Goal: Information Seeking & Learning: Check status

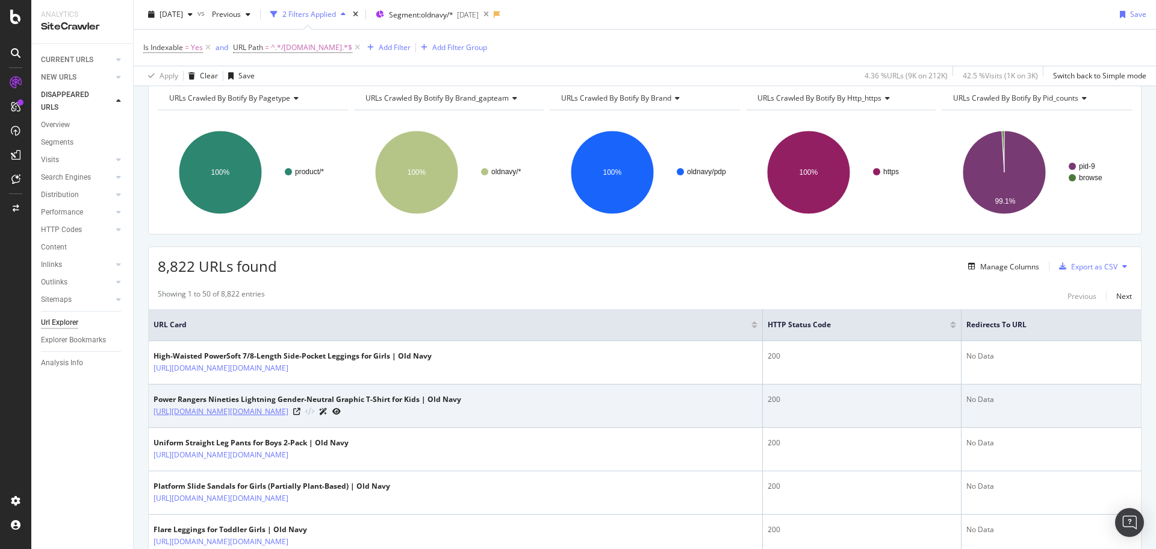
scroll to position [120, 0]
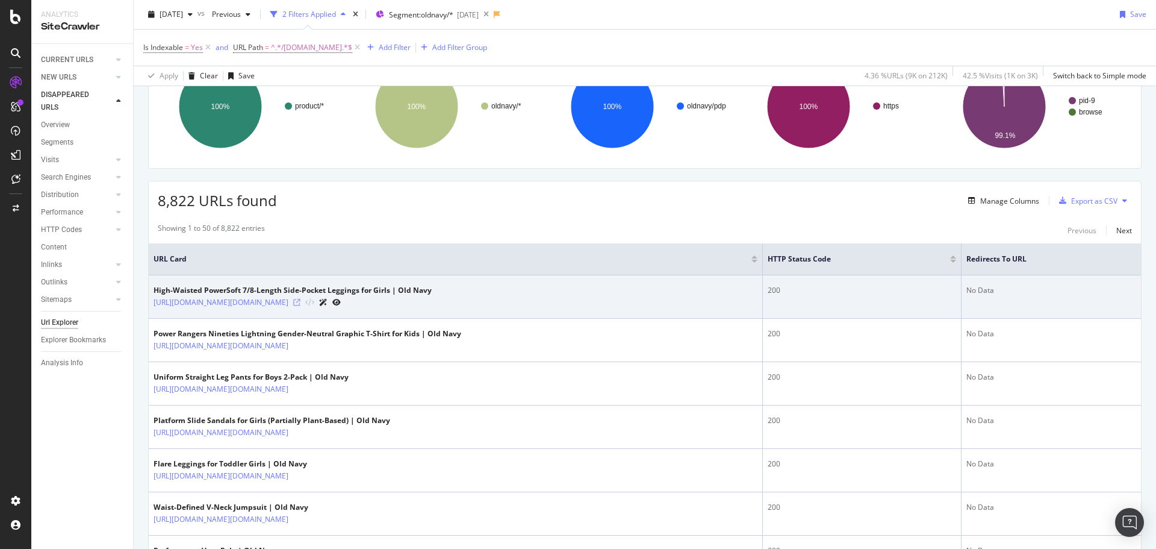
click at [300, 304] on icon at bounding box center [296, 302] width 7 height 7
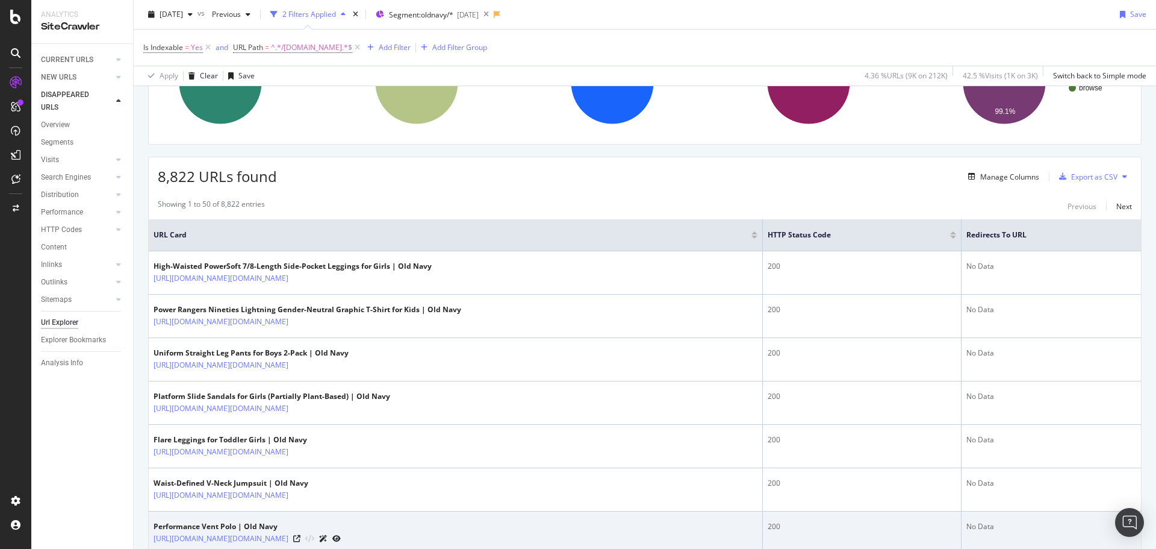
scroll to position [0, 0]
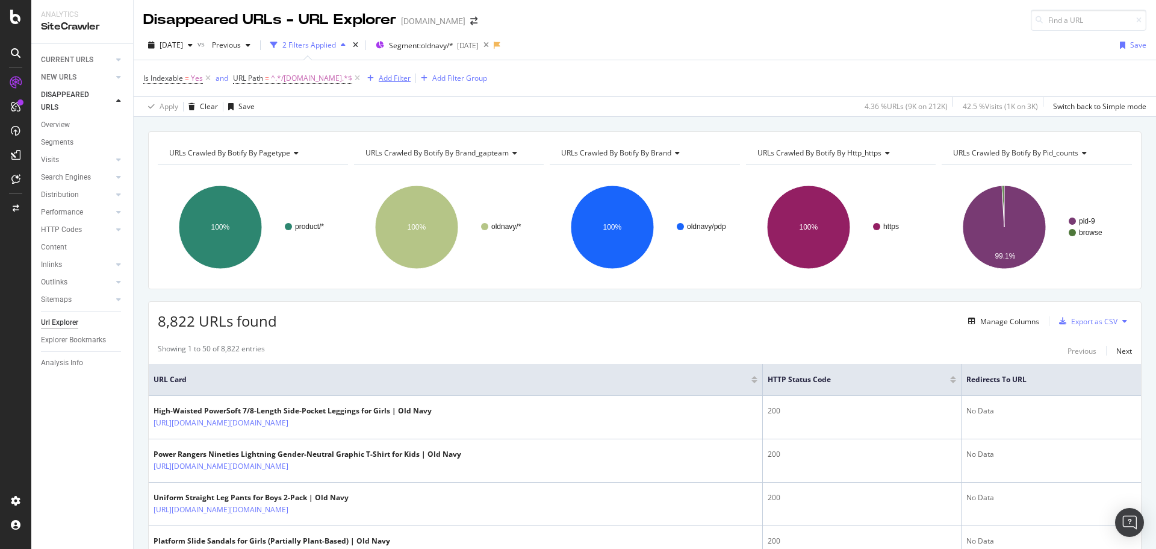
click at [379, 83] on div "Add Filter" at bounding box center [395, 78] width 32 height 10
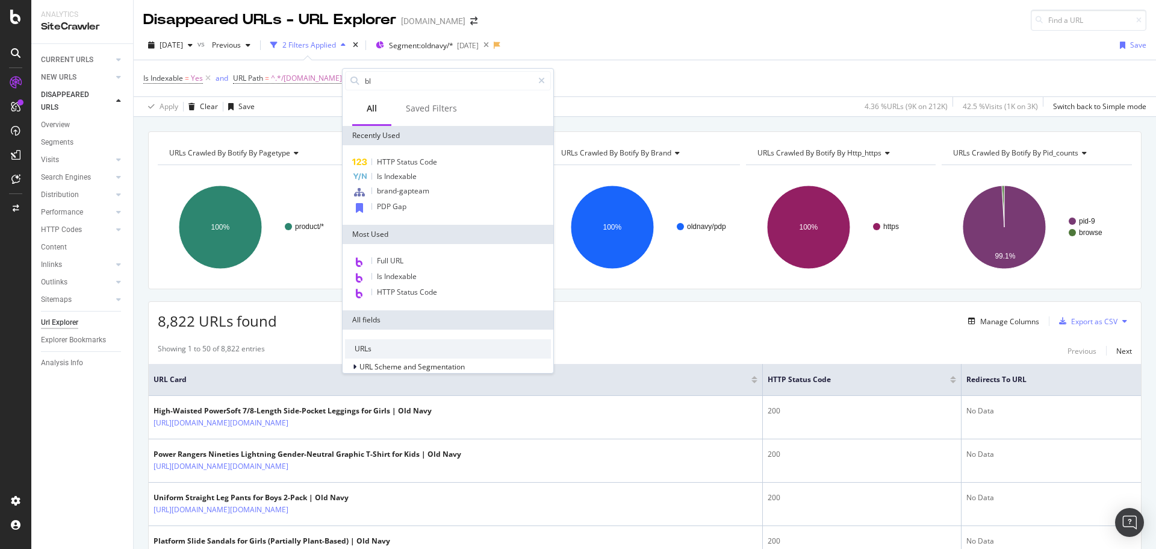
type input "b"
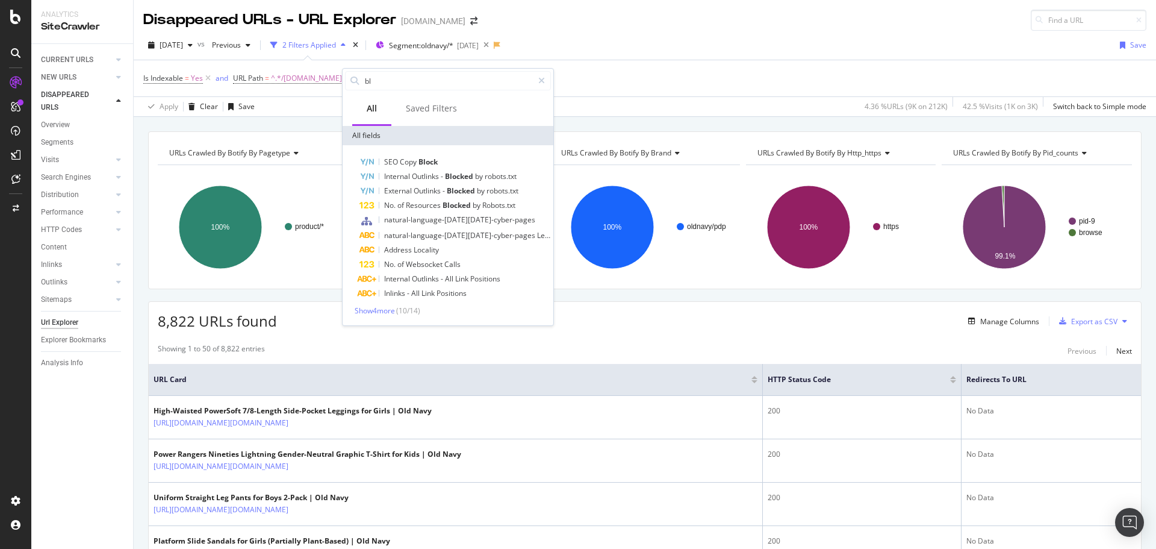
type input "b"
type input "r"
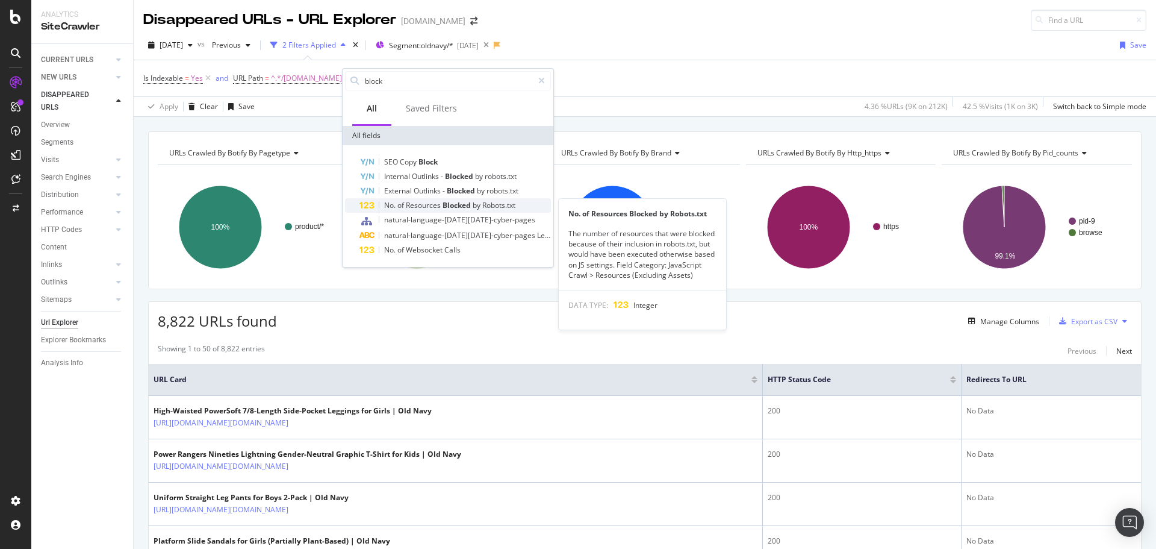
type input "block"
click at [388, 207] on span "No." at bounding box center [390, 205] width 13 height 10
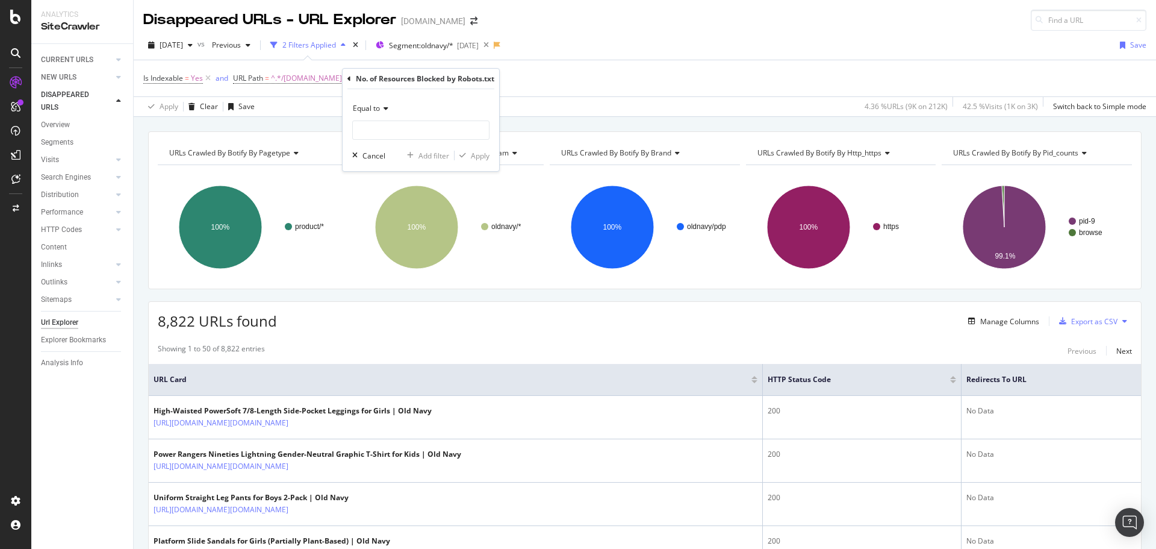
click at [349, 78] on icon at bounding box center [349, 78] width 4 height 7
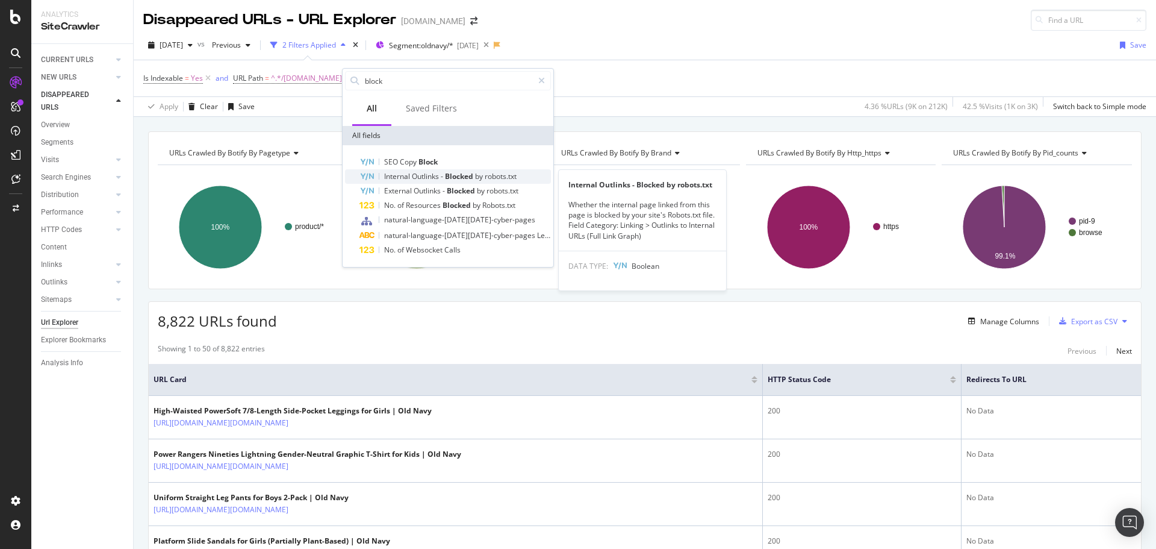
click at [404, 178] on span "Internal" at bounding box center [398, 176] width 28 height 10
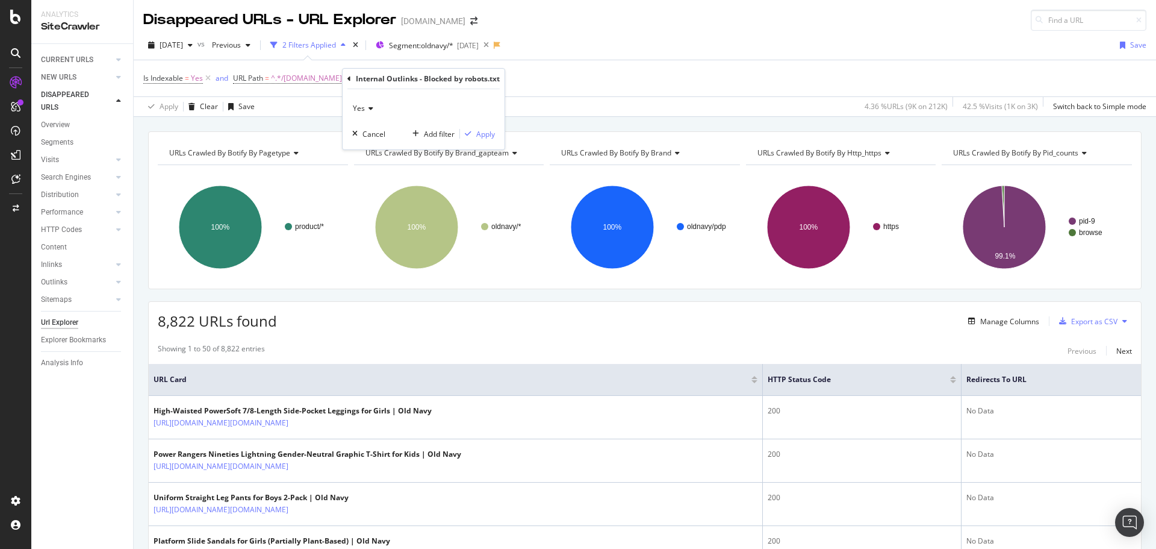
click at [359, 108] on span "Yes" at bounding box center [359, 108] width 12 height 10
click at [475, 90] on div "Yes Yes No Cancel Add filter Apply" at bounding box center [424, 119] width 162 height 60
click at [361, 137] on div "button" at bounding box center [354, 133] width 15 height 7
click at [999, 319] on div "Manage Columns" at bounding box center [1009, 321] width 59 height 10
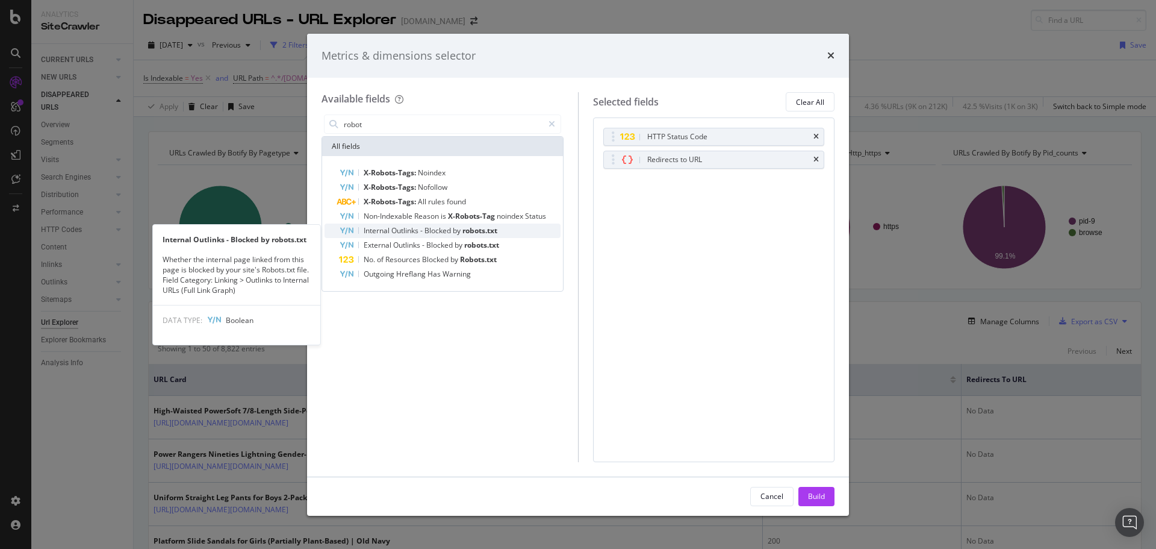
type input "robot"
click at [383, 228] on span "Internal" at bounding box center [378, 230] width 28 height 10
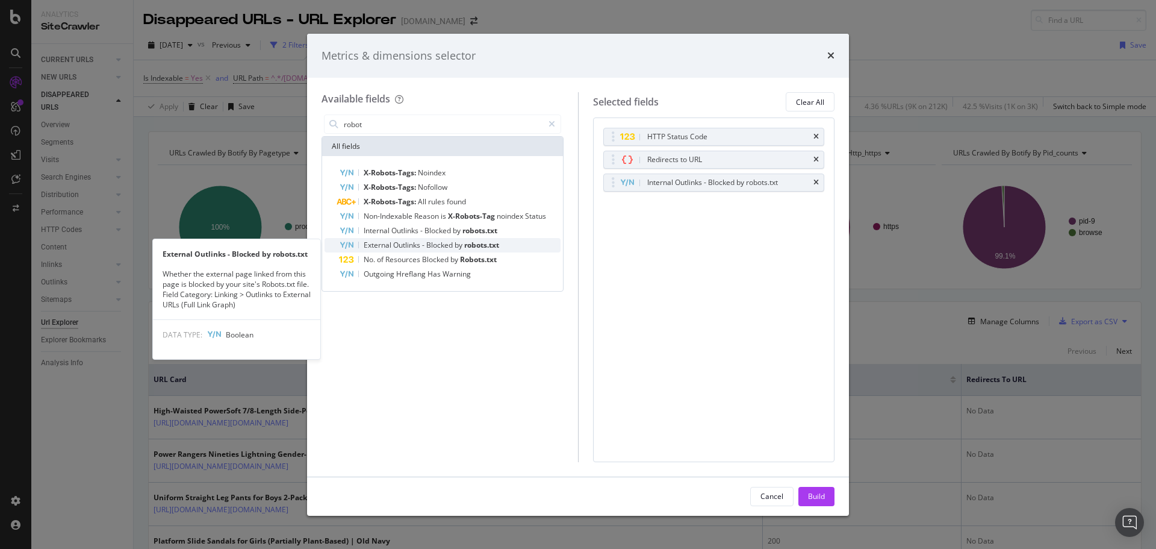
click at [385, 247] on span "External" at bounding box center [379, 245] width 30 height 10
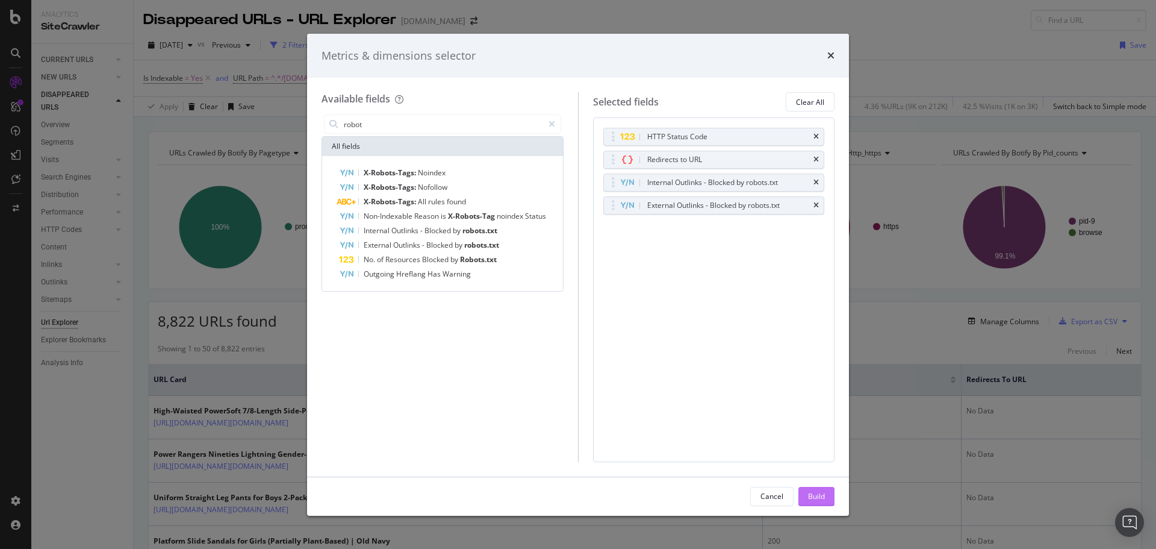
click at [816, 500] on div "Build" at bounding box center [816, 496] width 17 height 10
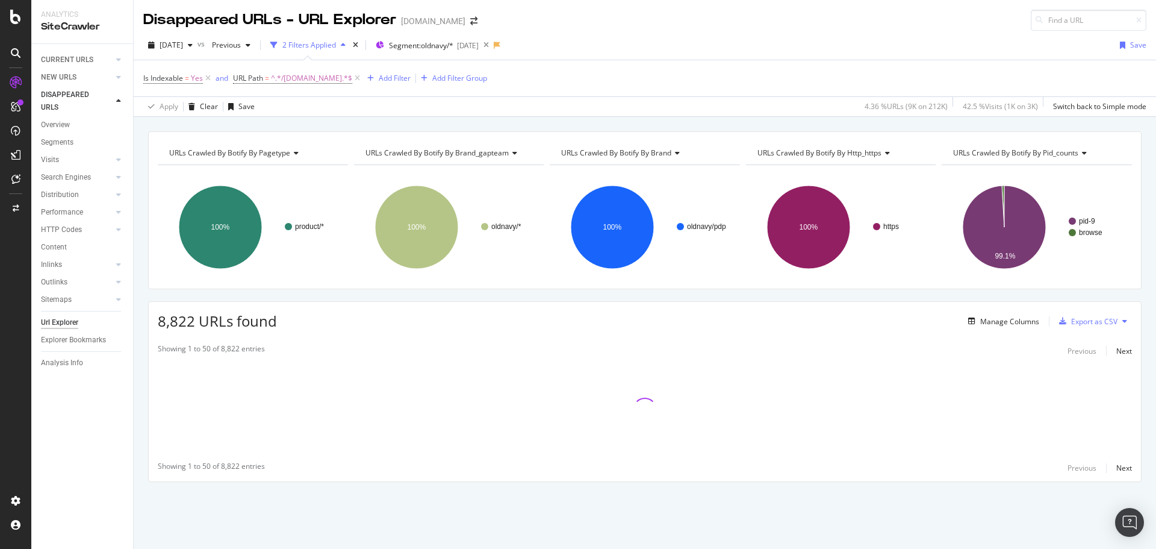
click at [812, 492] on div "URLs Crawled By Botify By pagetype Chart (by Value) Table Expand Export as CSV …" at bounding box center [645, 327] width 1022 height 393
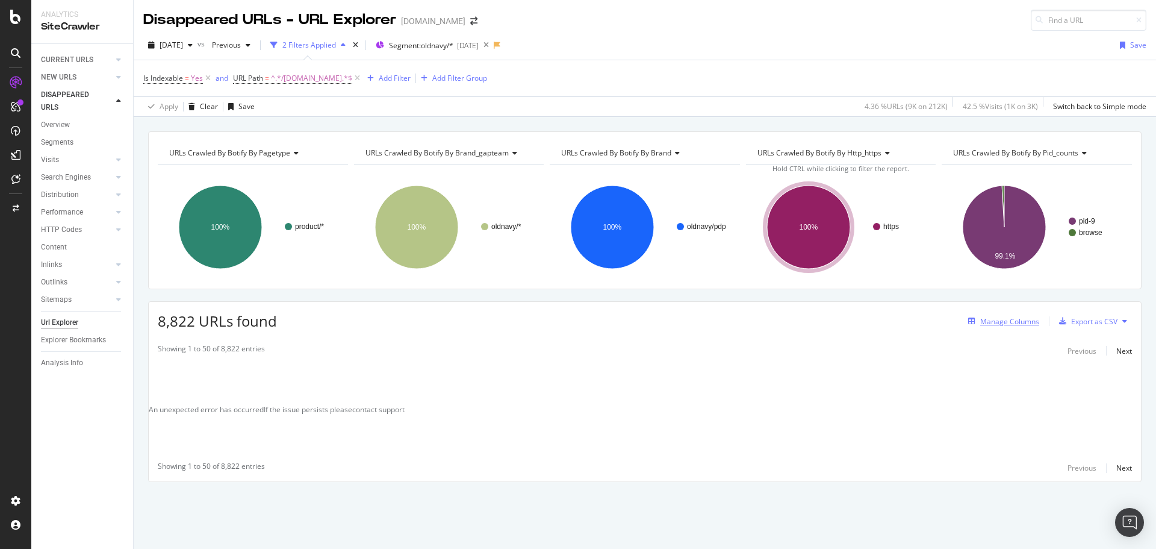
click at [1001, 326] on div "Manage Columns" at bounding box center [1009, 321] width 59 height 10
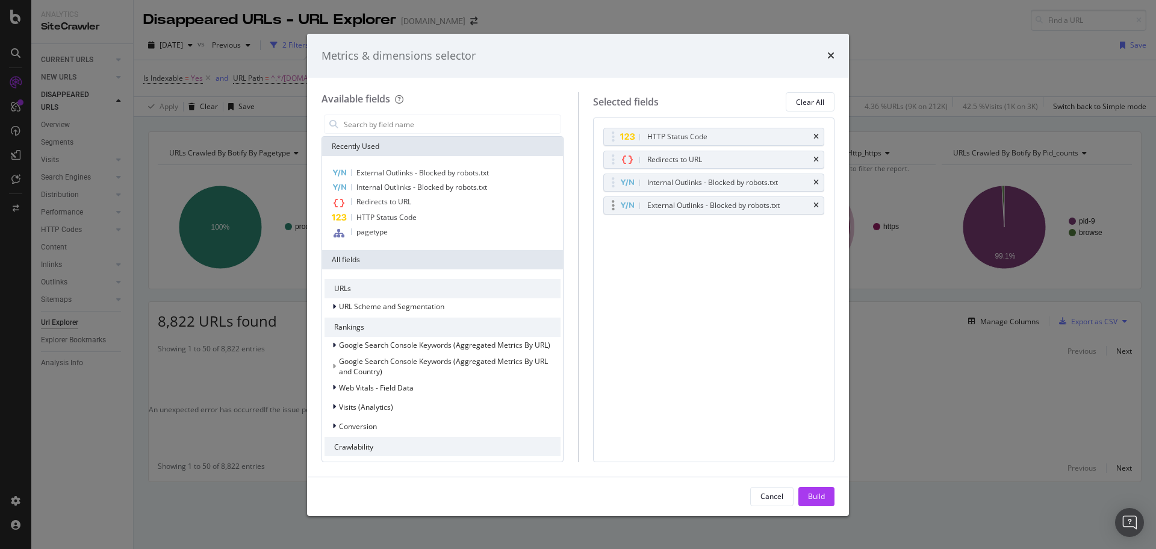
click at [819, 201] on div "External Outlinks - Blocked by robots.txt" at bounding box center [714, 205] width 220 height 17
click at [816, 202] on icon "times" at bounding box center [815, 205] width 5 height 7
click at [827, 500] on button "Build" at bounding box center [816, 496] width 36 height 19
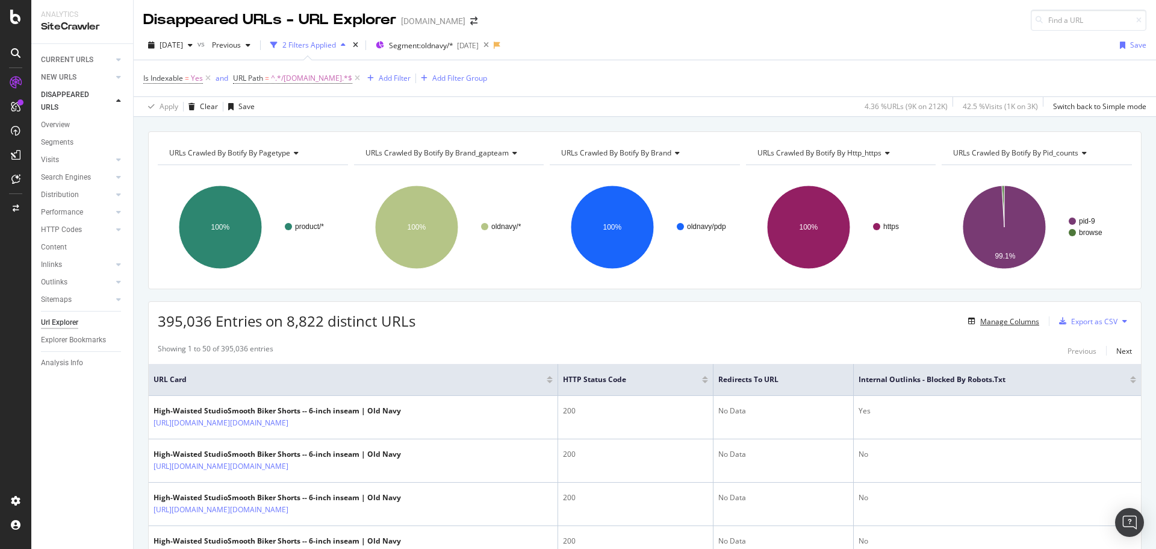
scroll to position [241, 0]
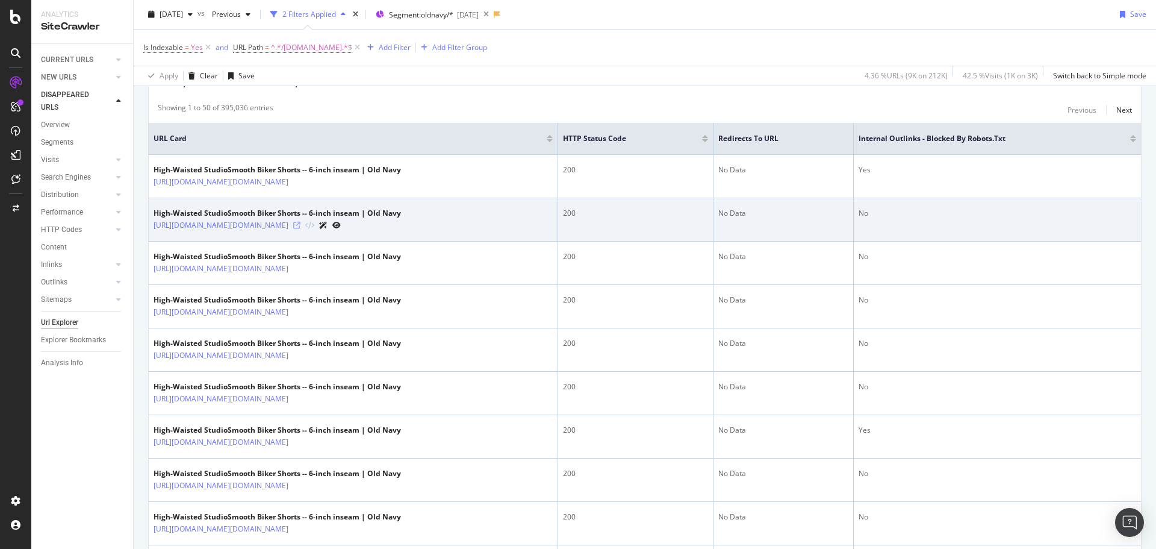
click at [300, 227] on icon at bounding box center [296, 225] width 7 height 7
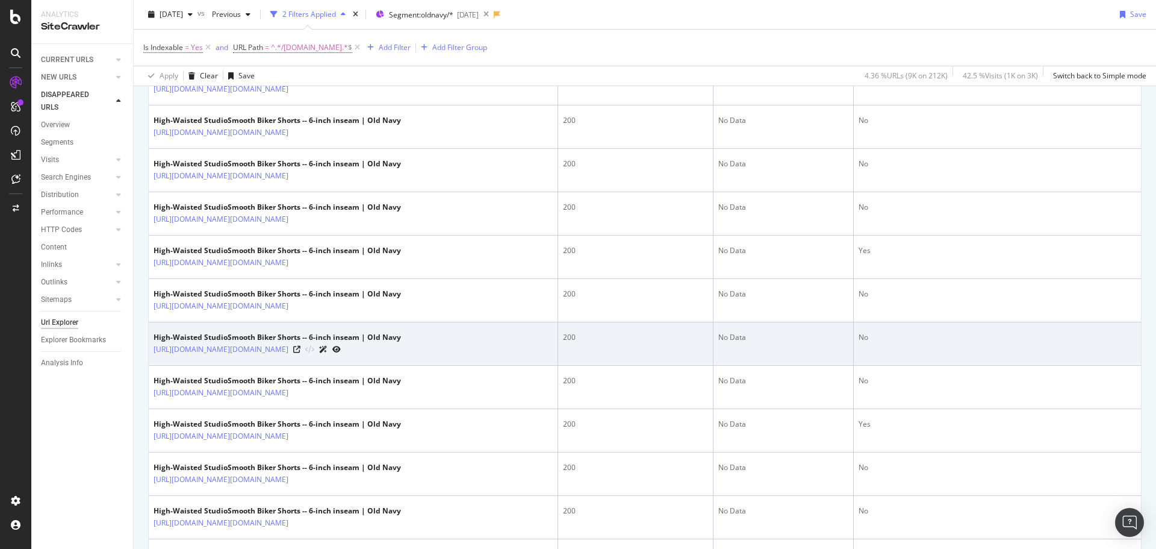
scroll to position [421, 0]
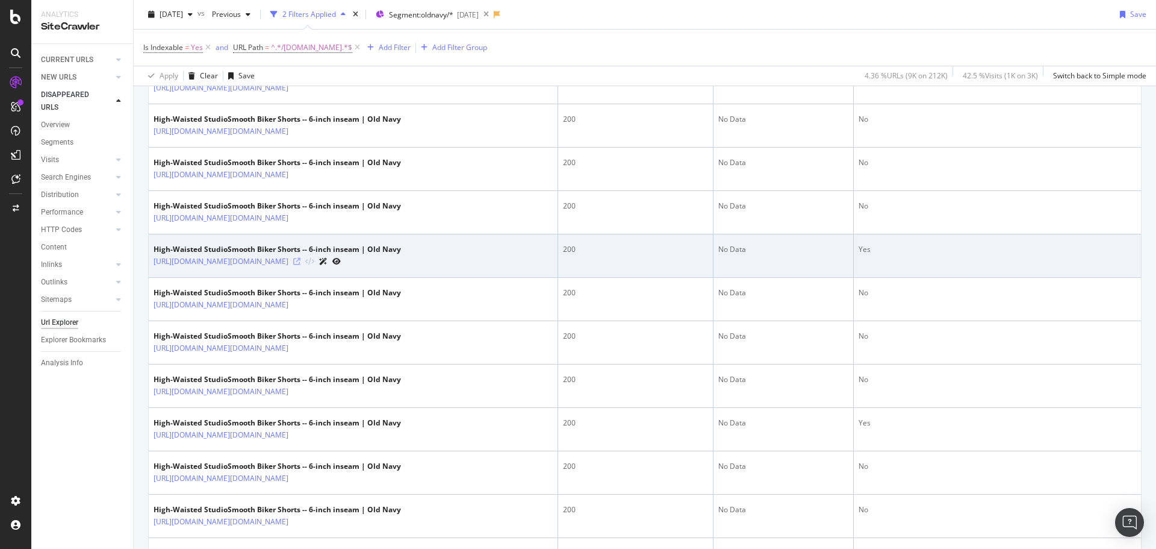
click at [300, 259] on icon at bounding box center [296, 261] width 7 height 7
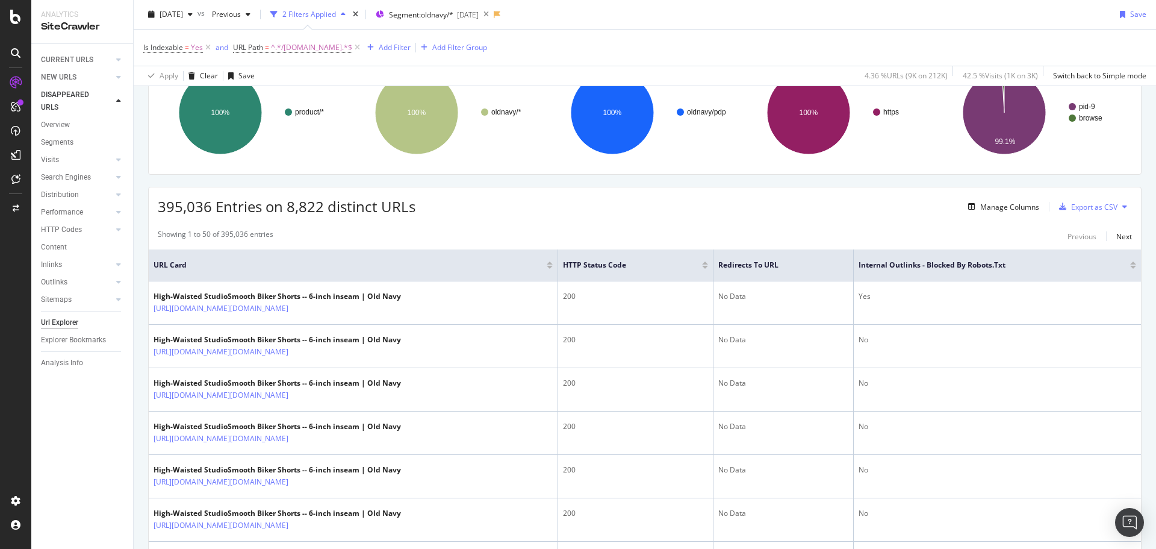
scroll to position [301, 0]
